Goal: Obtain resource: Download file/media

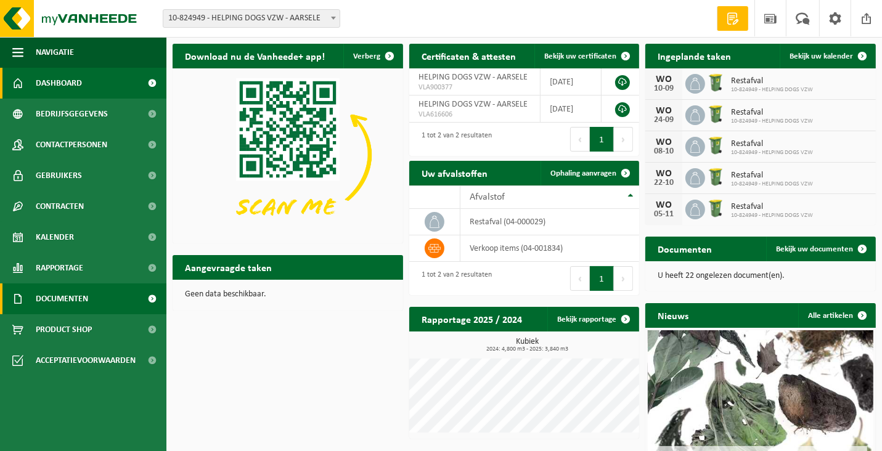
click at [150, 296] on span at bounding box center [153, 298] width 28 height 31
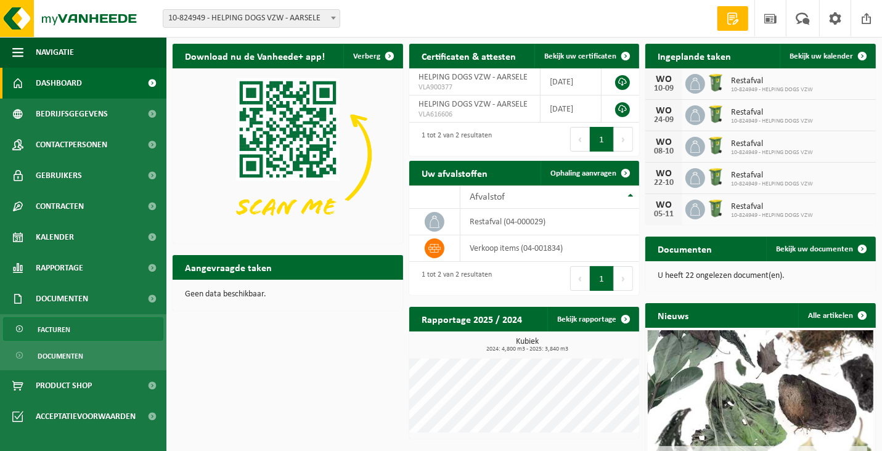
click at [46, 329] on span "Facturen" at bounding box center [54, 329] width 33 height 23
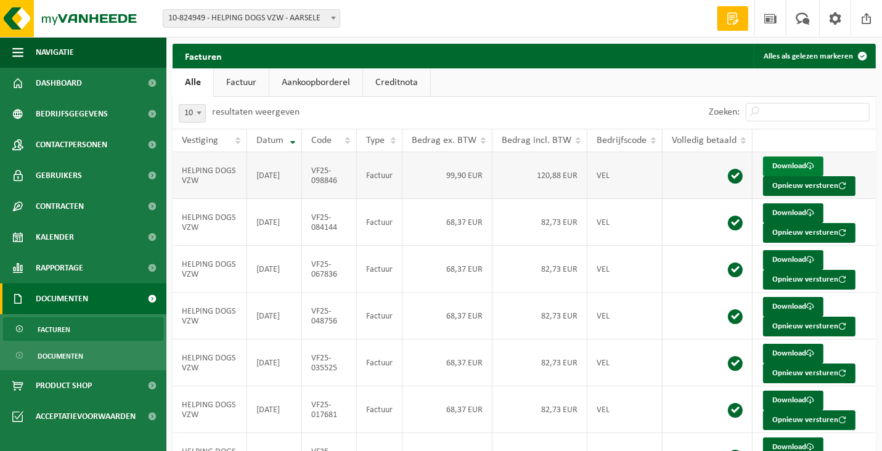
click at [786, 164] on link "Download" at bounding box center [793, 167] width 60 height 20
click at [784, 210] on link "Download" at bounding box center [793, 213] width 60 height 20
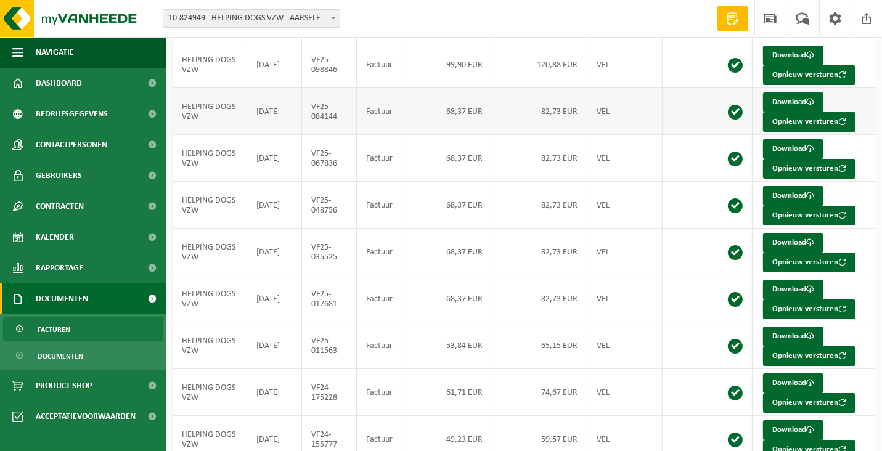
scroll to position [211, 0]
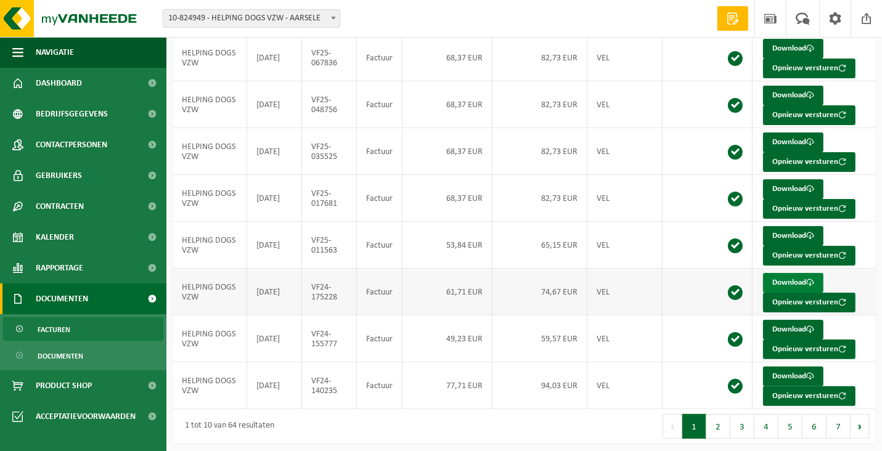
click at [788, 275] on link "Download" at bounding box center [793, 283] width 60 height 20
click at [83, 210] on span "Contracten" at bounding box center [60, 206] width 48 height 31
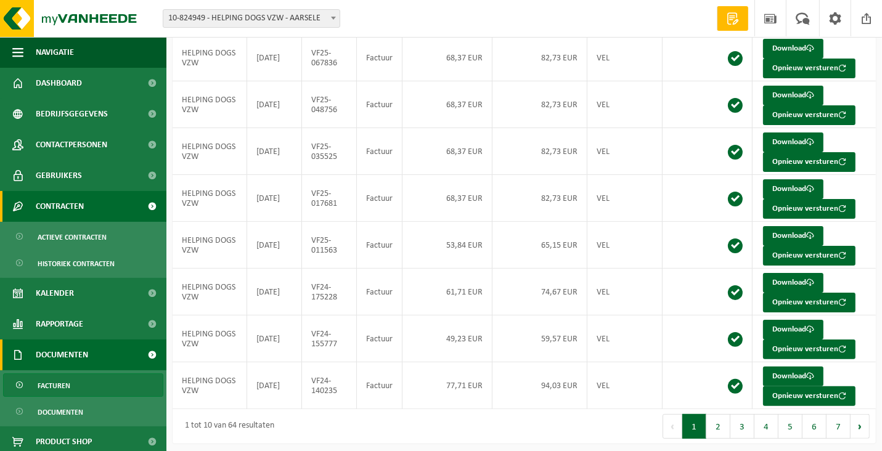
click at [141, 205] on span at bounding box center [153, 206] width 28 height 31
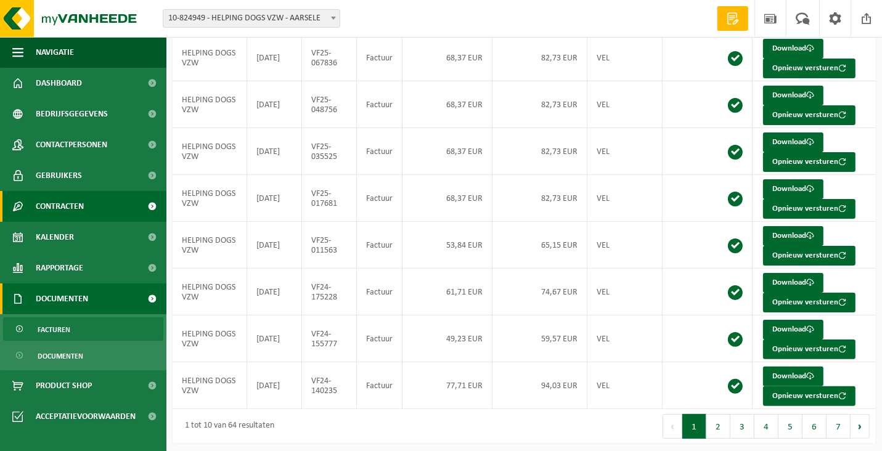
click at [141, 205] on span at bounding box center [153, 206] width 28 height 31
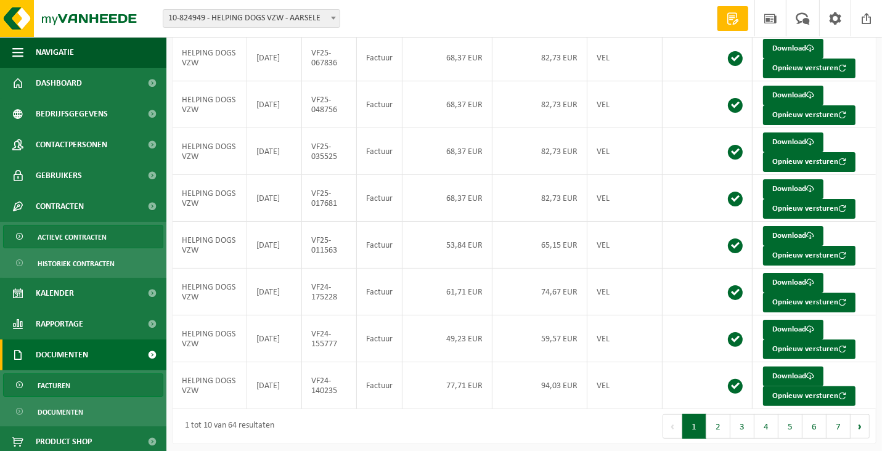
click at [99, 235] on span "Actieve contracten" at bounding box center [72, 237] width 69 height 23
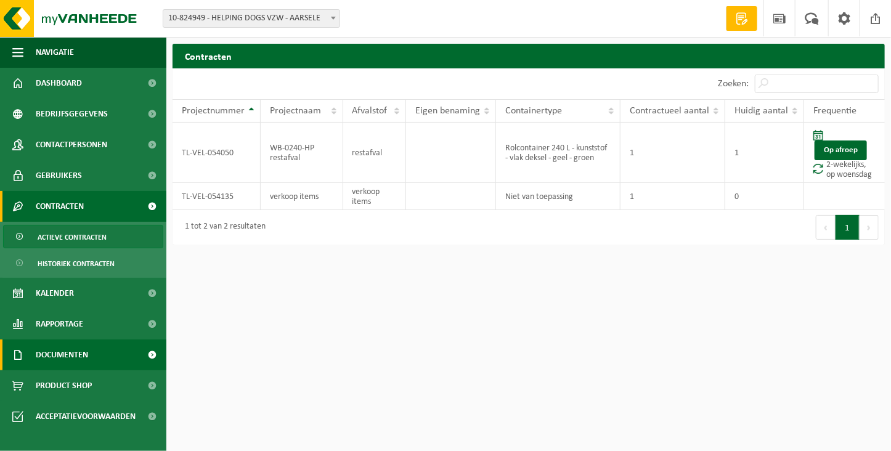
click at [123, 354] on link "Documenten" at bounding box center [83, 355] width 166 height 31
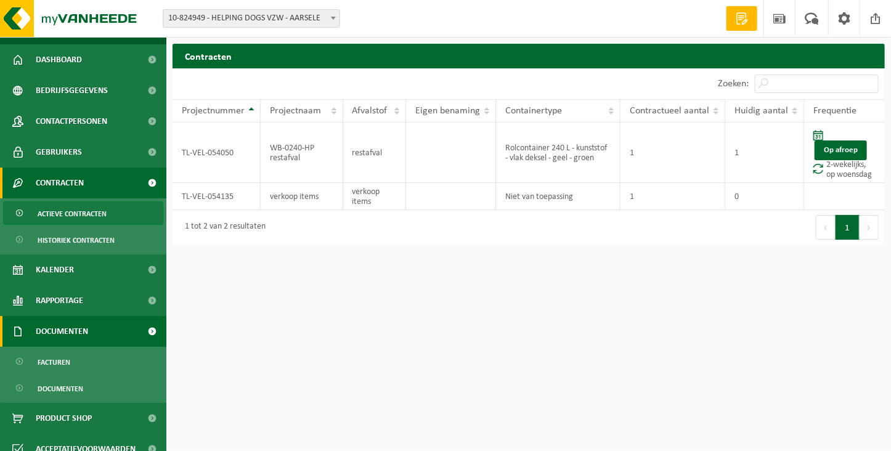
scroll to position [37, 0]
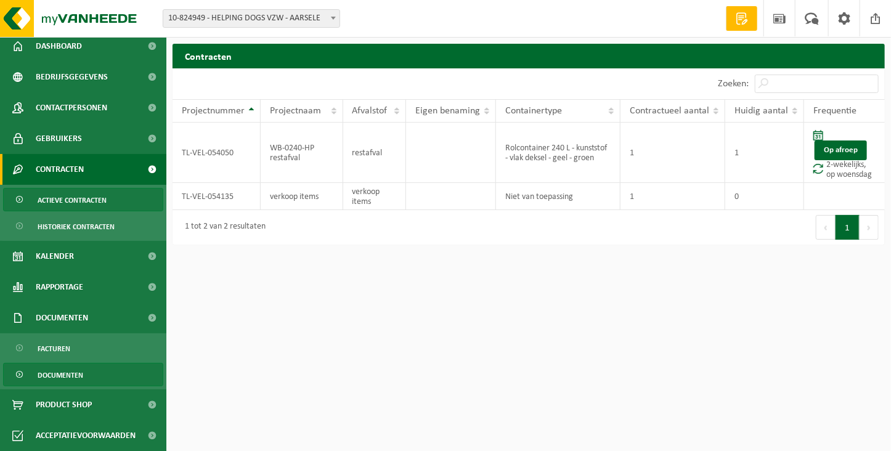
click at [92, 372] on link "Documenten" at bounding box center [83, 374] width 160 height 23
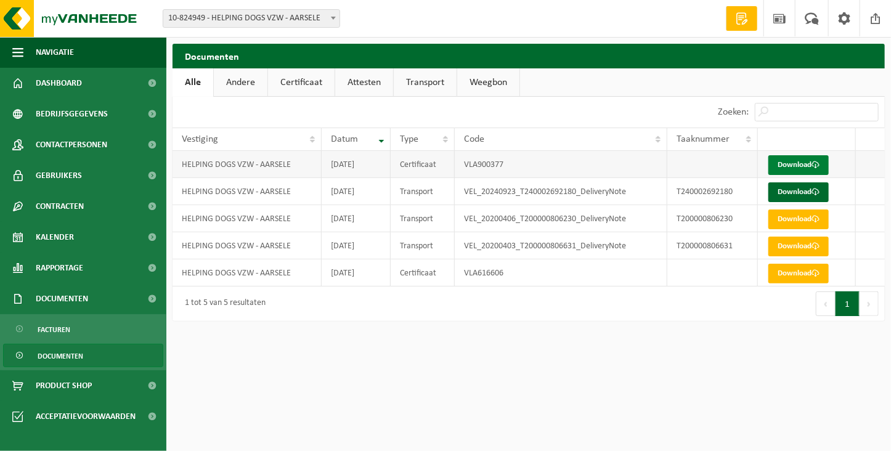
click at [801, 164] on link "Download" at bounding box center [798, 165] width 60 height 20
click at [76, 209] on span "Contracten" at bounding box center [60, 206] width 48 height 31
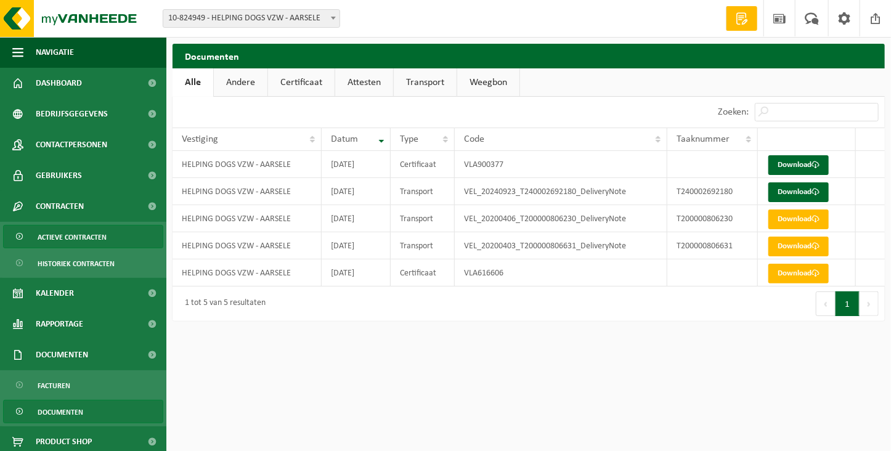
click at [79, 236] on span "Actieve contracten" at bounding box center [72, 237] width 69 height 23
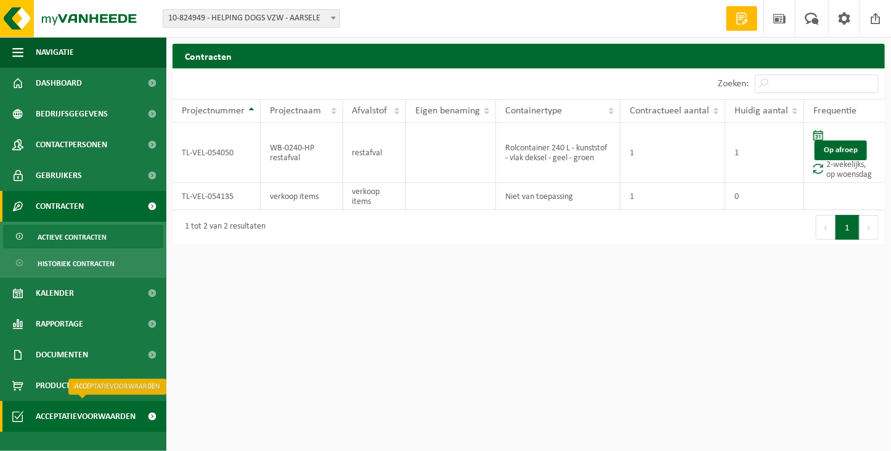
click at [124, 418] on span "Acceptatievoorwaarden" at bounding box center [86, 416] width 100 height 31
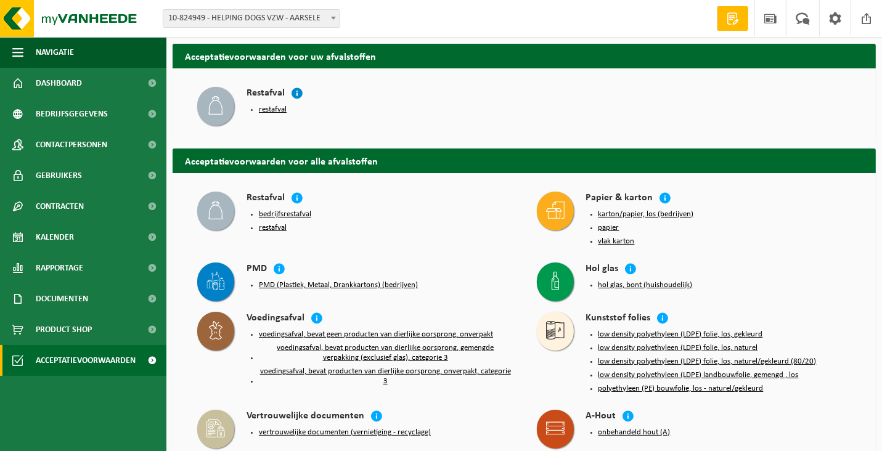
click at [296, 90] on icon at bounding box center [297, 93] width 12 height 12
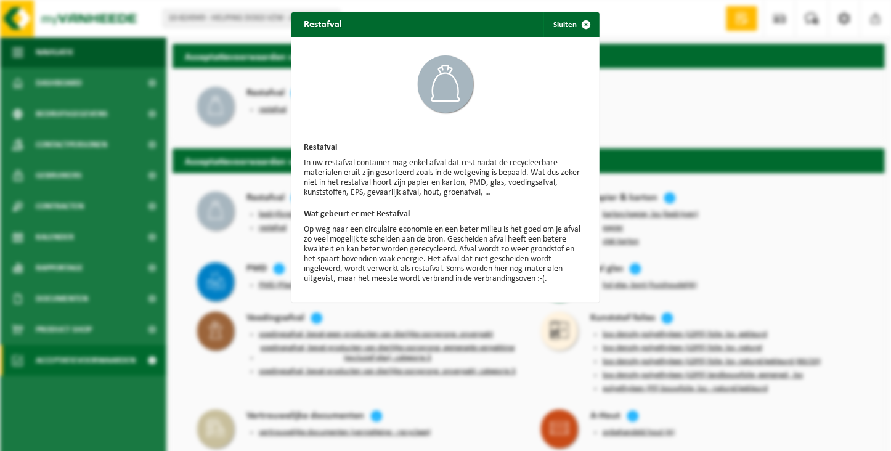
click at [624, 109] on div "Restafval Sluiten Restafval In uw restafval container mag enkel afval dat rest …" at bounding box center [445, 225] width 891 height 451
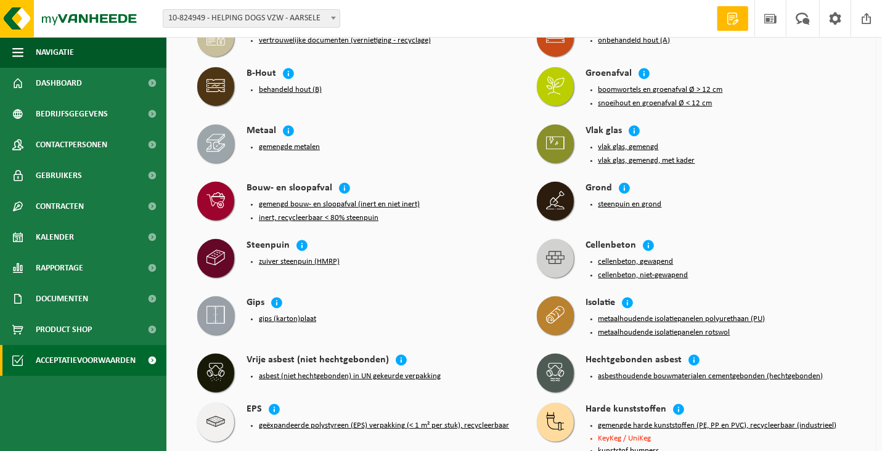
scroll to position [370, 0]
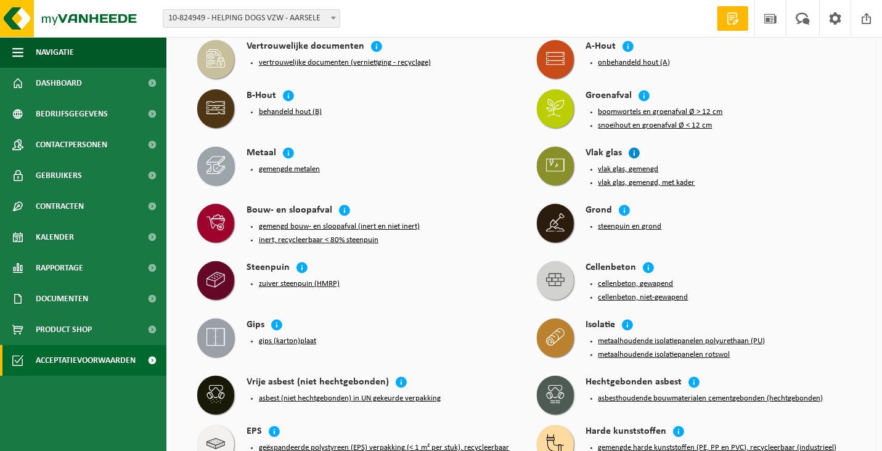
click at [636, 147] on icon at bounding box center [635, 153] width 12 height 12
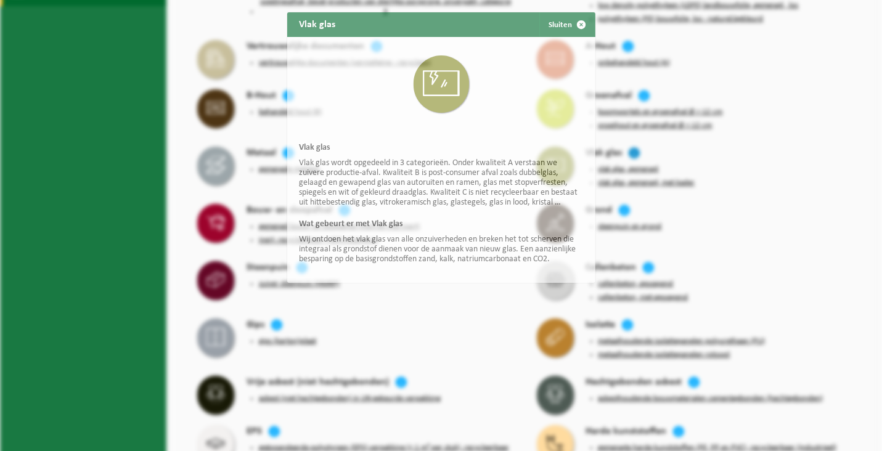
scroll to position [360, 0]
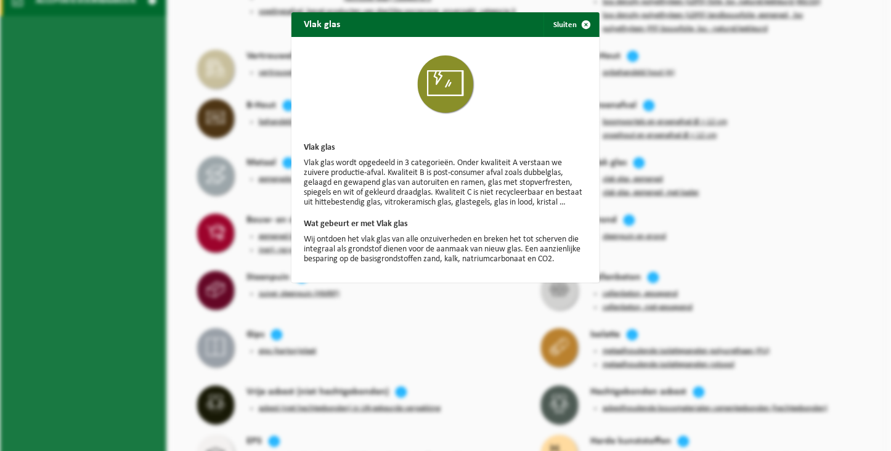
click at [767, 189] on div "Vlak glas Sluiten Vlak glas Vlak glas wordt opgedeeld in 3 categorieën. Onder k…" at bounding box center [445, 225] width 891 height 451
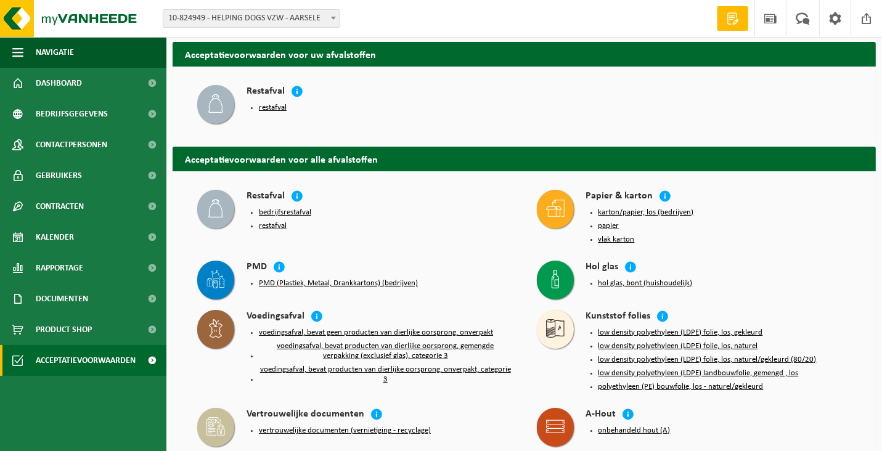
scroll to position [0, 0]
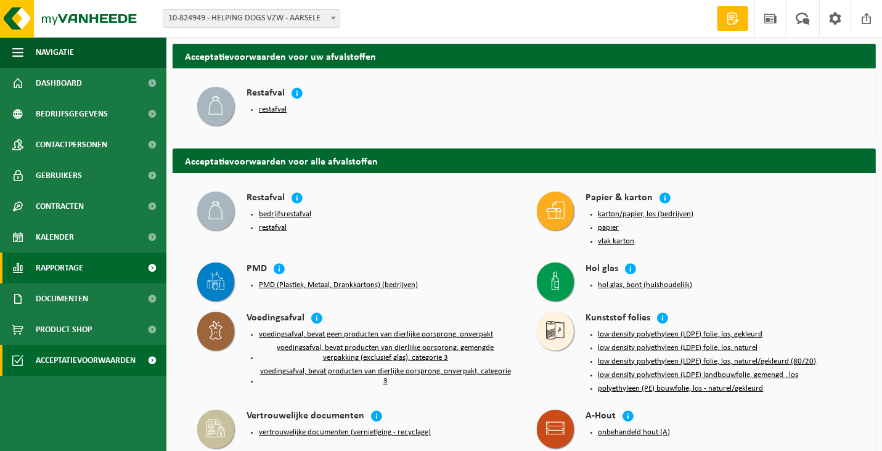
click at [150, 263] on span at bounding box center [153, 268] width 28 height 31
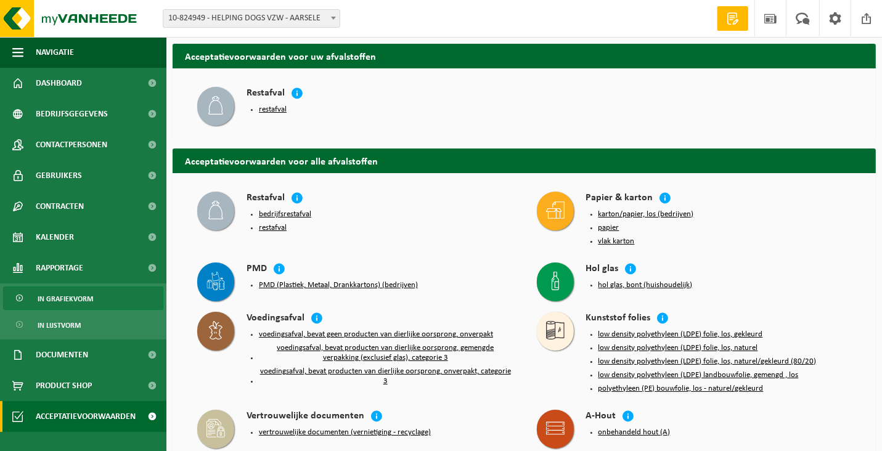
click at [79, 296] on span "In grafiekvorm" at bounding box center [65, 298] width 55 height 23
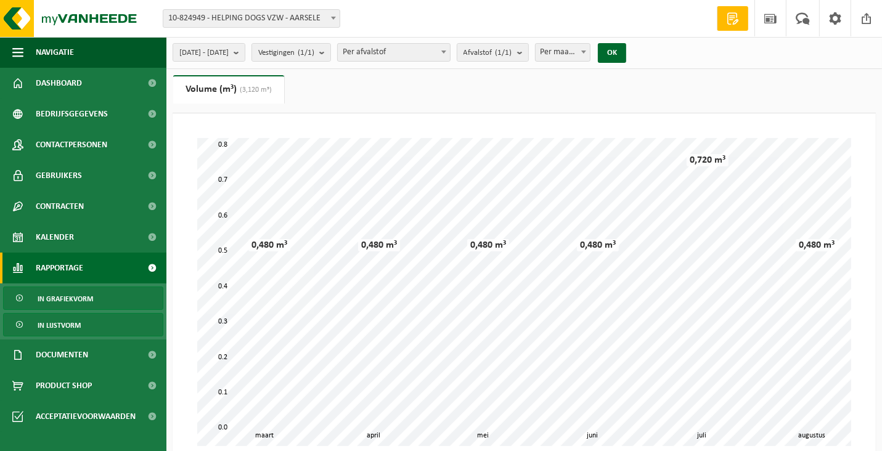
click at [81, 325] on link "In lijstvorm" at bounding box center [83, 324] width 160 height 23
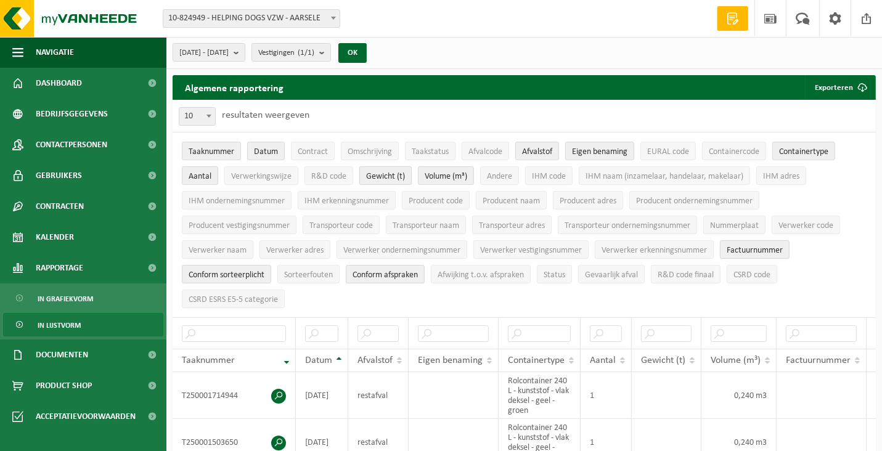
click at [389, 174] on span "Gewicht (t)" at bounding box center [385, 176] width 39 height 9
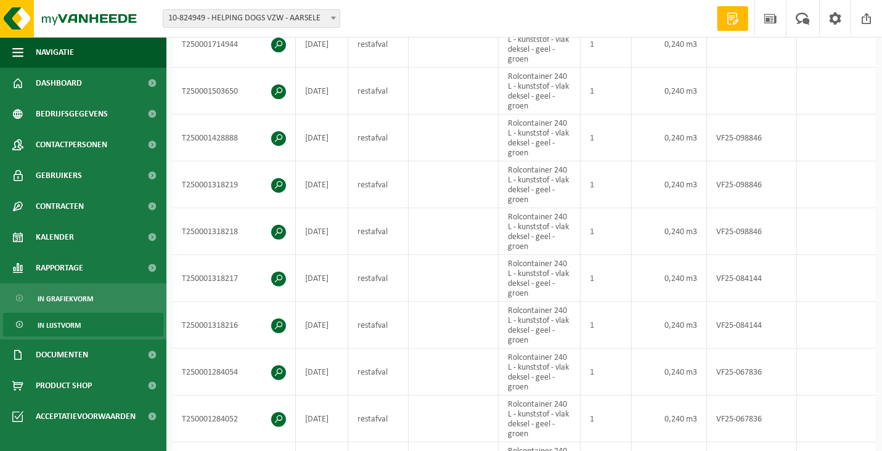
scroll to position [493, 0]
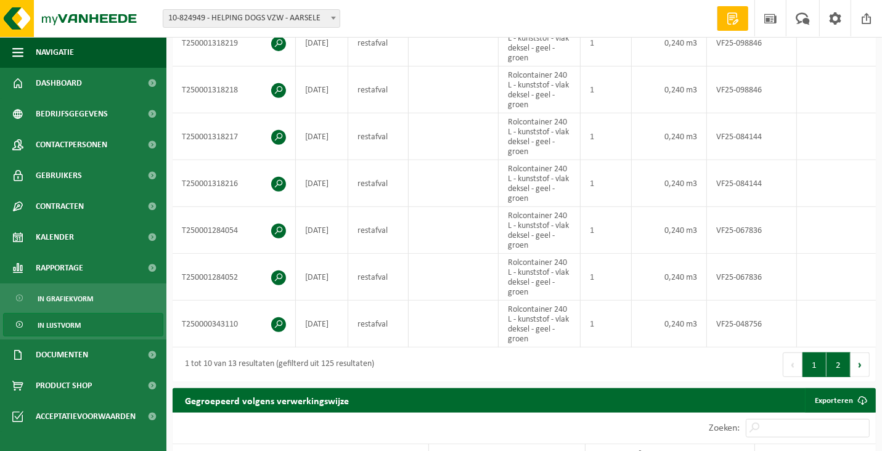
click at [839, 367] on button "2" at bounding box center [838, 364] width 24 height 25
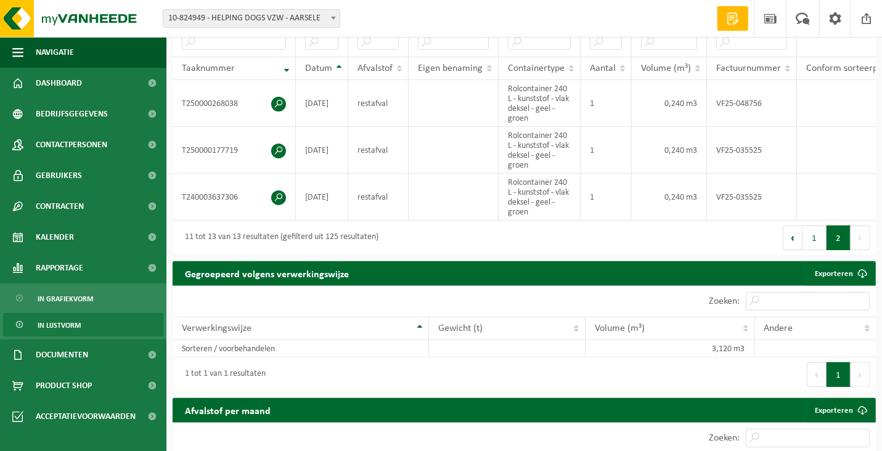
scroll to position [0, 0]
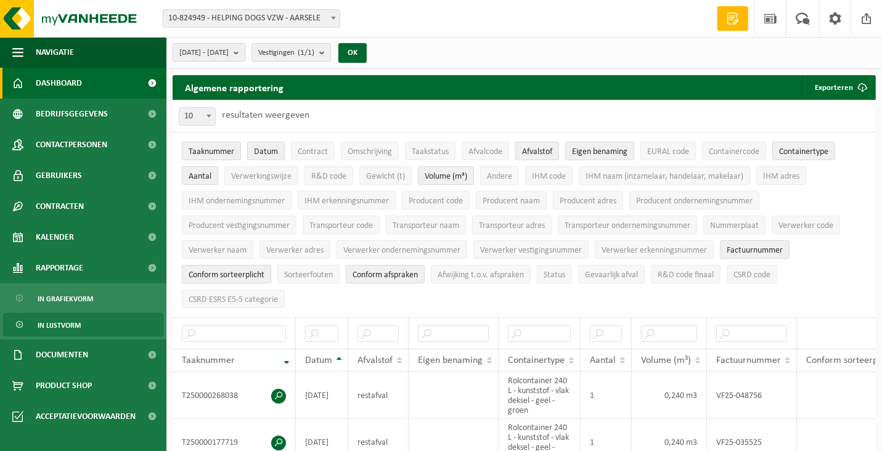
click at [92, 83] on link "Dashboard" at bounding box center [83, 83] width 166 height 31
